Goal: Book appointment/travel/reservation

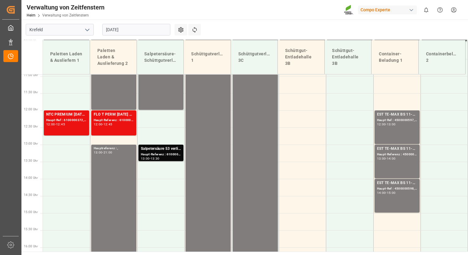
scroll to position [386, 0]
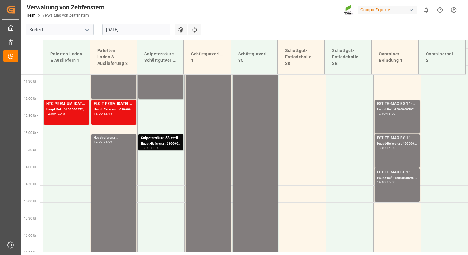
click at [136, 28] on input "[DATE]" at bounding box center [136, 30] width 68 height 12
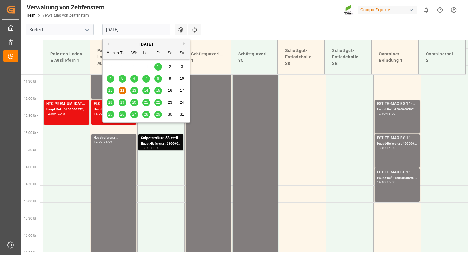
click at [135, 93] on span "13" at bounding box center [134, 91] width 4 height 4
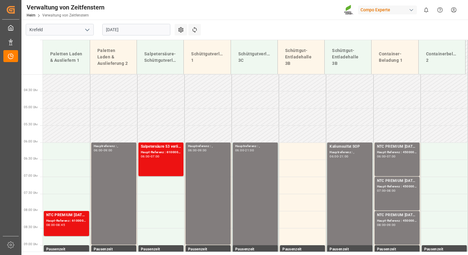
scroll to position [137, 0]
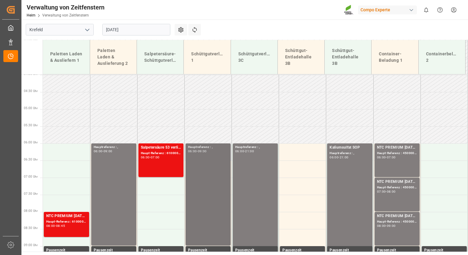
click at [204, 163] on div "Hauptreferenz : , 06:00 - 09:00" at bounding box center [208, 195] width 40 height 100
